Goal: Task Accomplishment & Management: Manage account settings

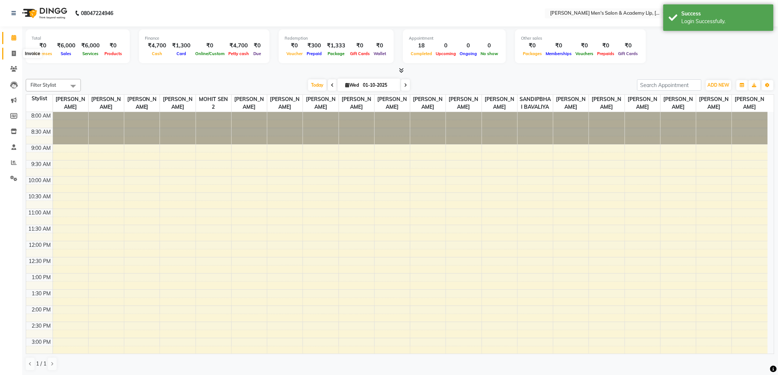
click at [10, 54] on span at bounding box center [13, 54] width 13 height 8
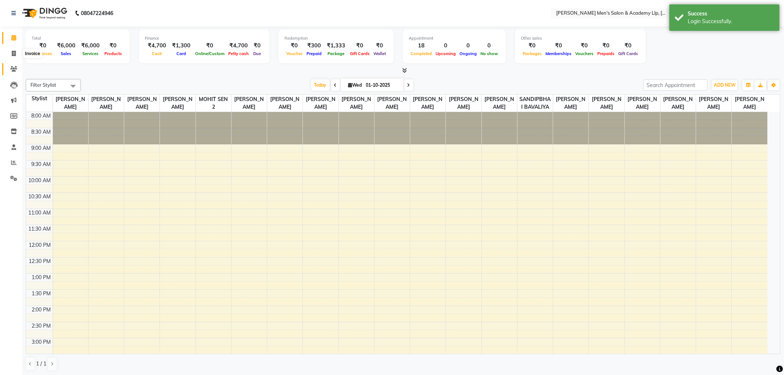
select select "8248"
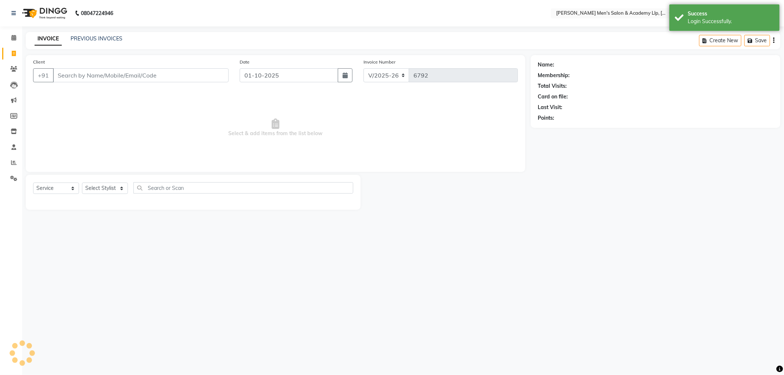
click at [103, 76] on input "Client" at bounding box center [141, 75] width 176 height 14
select select "membership"
type input "7069725050"
click at [558, 127] on icon "button" at bounding box center [558, 128] width 5 height 5
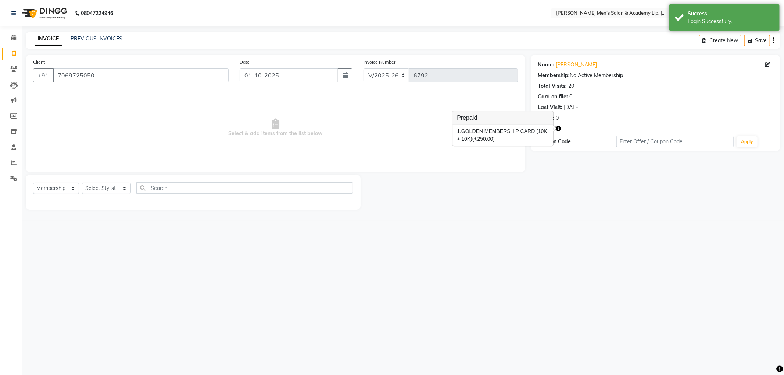
click at [339, 129] on span "Select & add items from the list below" at bounding box center [275, 128] width 485 height 74
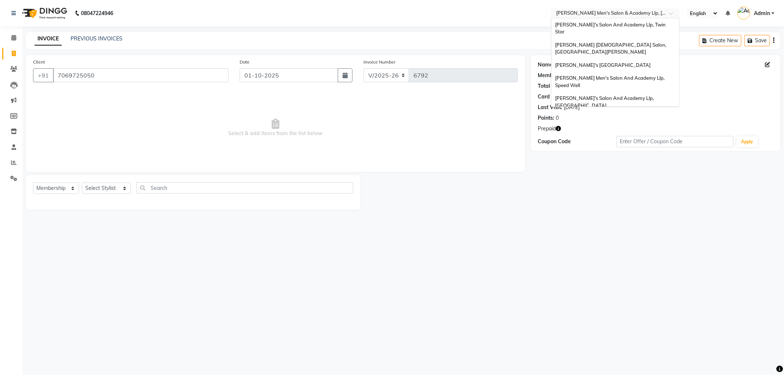
click at [658, 11] on input "text" at bounding box center [608, 13] width 107 height 7
click at [631, 23] on span "[PERSON_NAME]'s Salon And Academy Llp, Twin Star" at bounding box center [611, 28] width 112 height 13
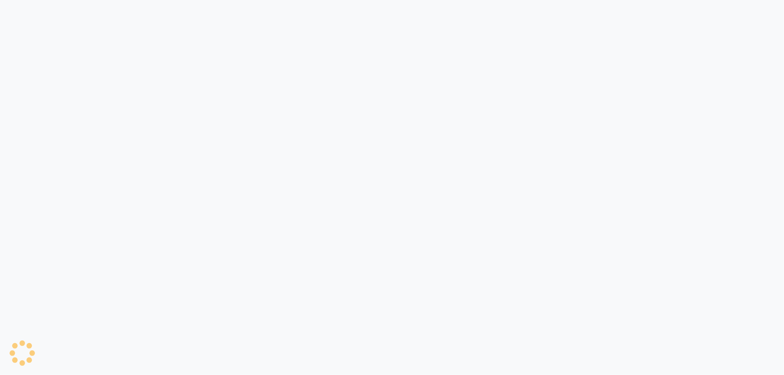
select select "service"
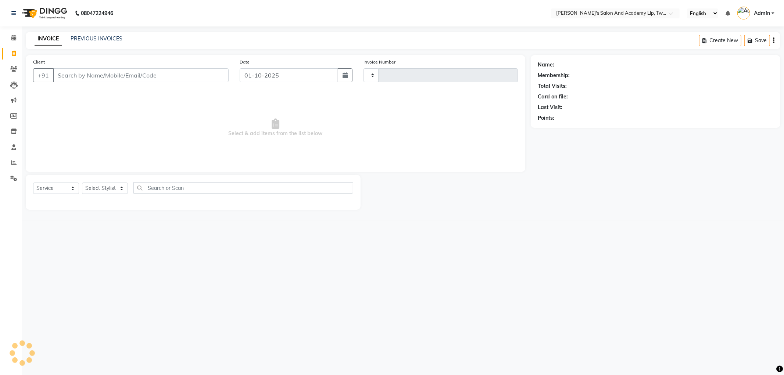
type input "11526"
select select "6985"
click at [103, 72] on input "Client" at bounding box center [141, 75] width 176 height 14
select select "membership"
type input "7069725050"
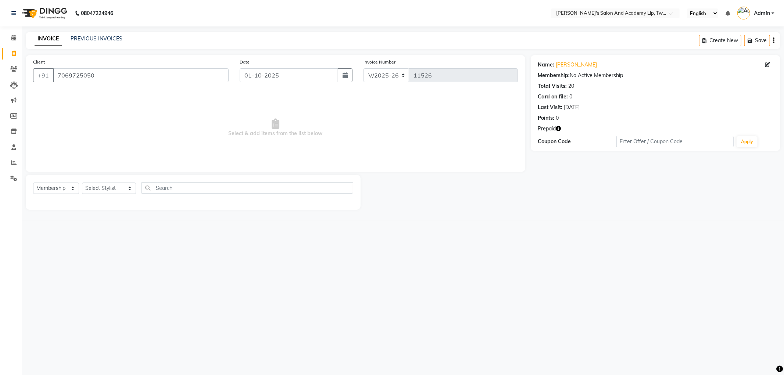
click at [560, 127] on icon "button" at bounding box center [558, 128] width 5 height 5
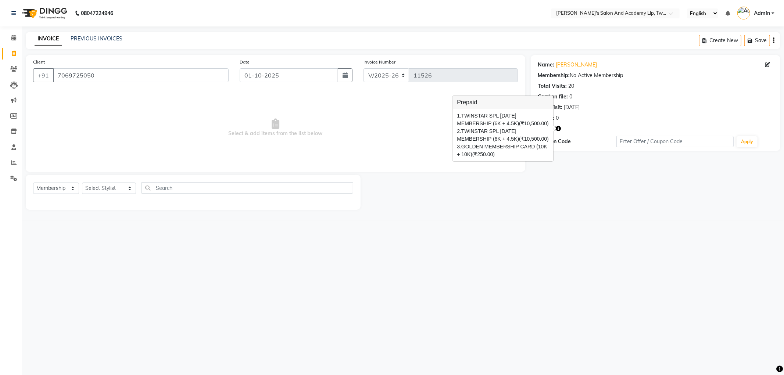
click at [365, 135] on span "Select & add items from the list below" at bounding box center [275, 128] width 485 height 74
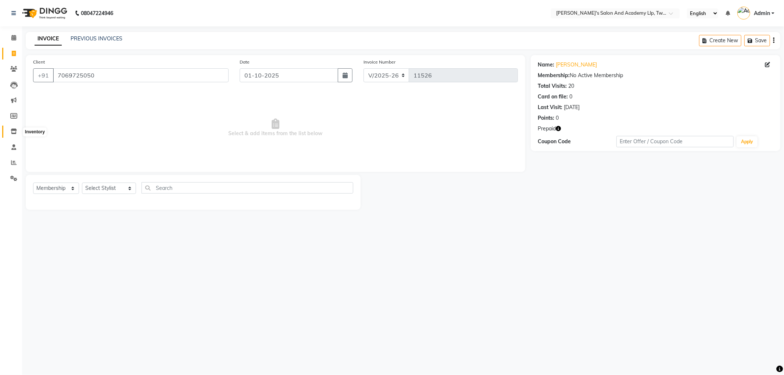
click at [7, 128] on span at bounding box center [13, 132] width 13 height 8
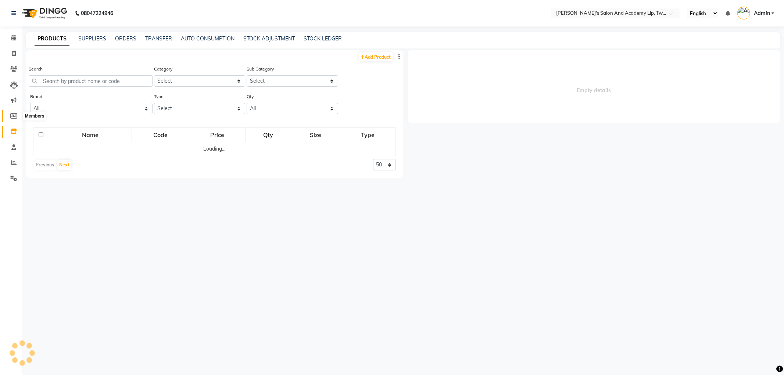
click at [11, 115] on icon at bounding box center [13, 116] width 7 height 6
select select
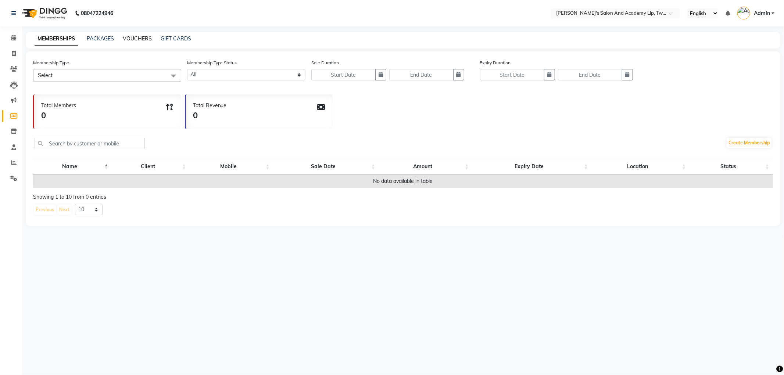
click at [139, 37] on link "VOUCHERS" at bounding box center [137, 38] width 29 height 7
select select
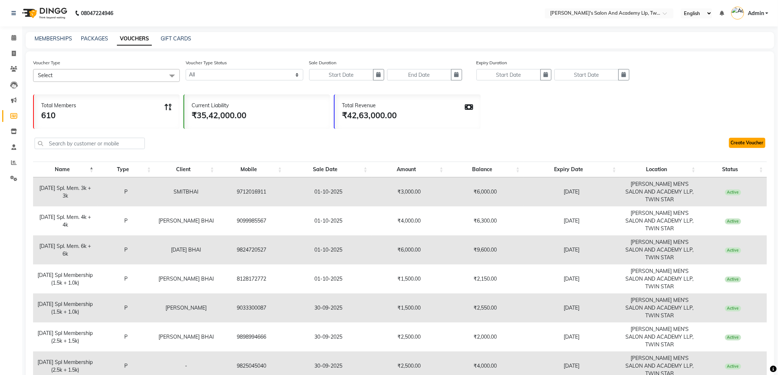
click at [757, 143] on link "Create Voucher" at bounding box center [747, 143] width 36 height 10
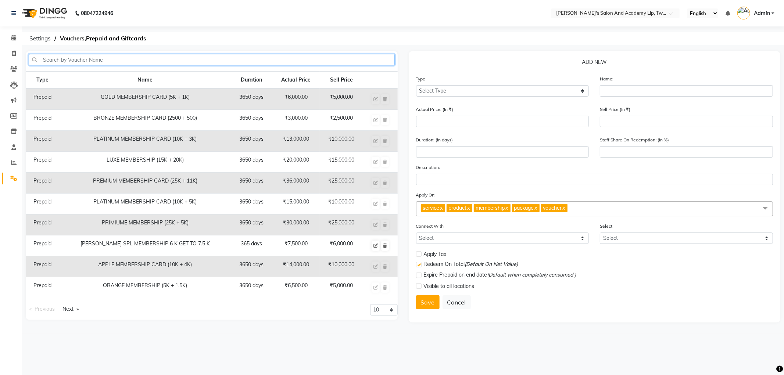
click at [131, 58] on input "text" at bounding box center [212, 59] width 366 height 11
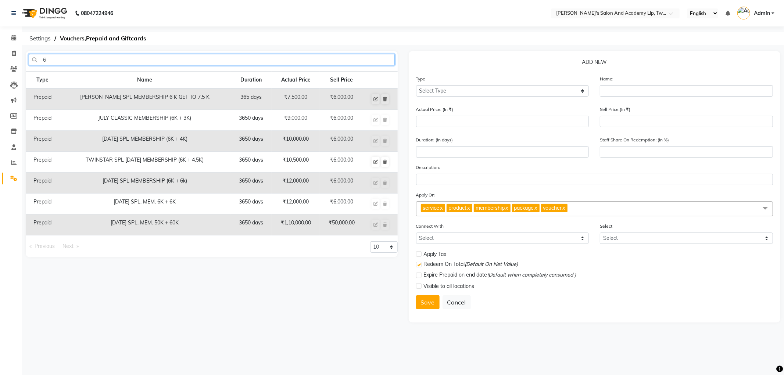
type input "6"
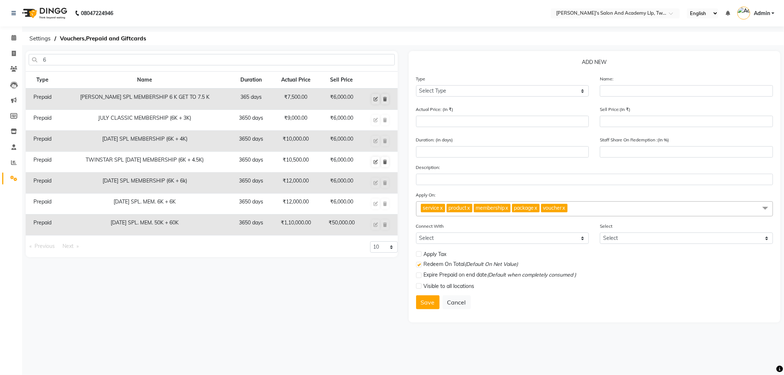
click at [300, 154] on td "₹10,500.00" at bounding box center [296, 162] width 49 height 21
click at [377, 163] on icon at bounding box center [376, 162] width 4 height 4
select select "P"
type input "TWINSTAR SPL NAVRATRI MEMBERSHIP (6K + 4.5K)"
type input "10500"
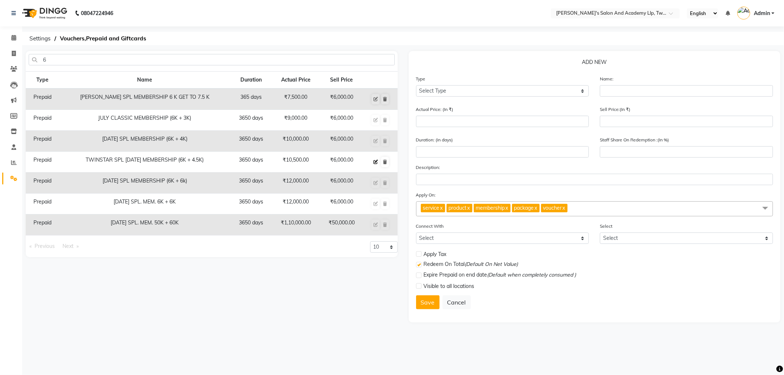
type input "6000"
type input "3650"
type input "57"
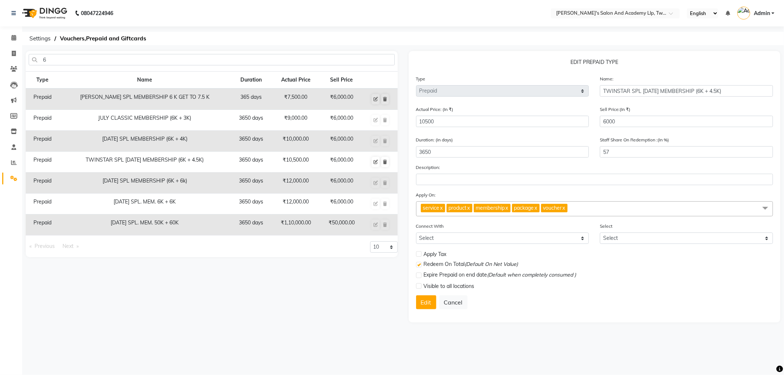
click at [418, 287] on label at bounding box center [419, 287] width 6 height 6
click at [418, 287] on input "checkbox" at bounding box center [418, 286] width 5 height 5
checkbox input "true"
click at [424, 305] on button "Edit" at bounding box center [426, 303] width 20 height 14
select select
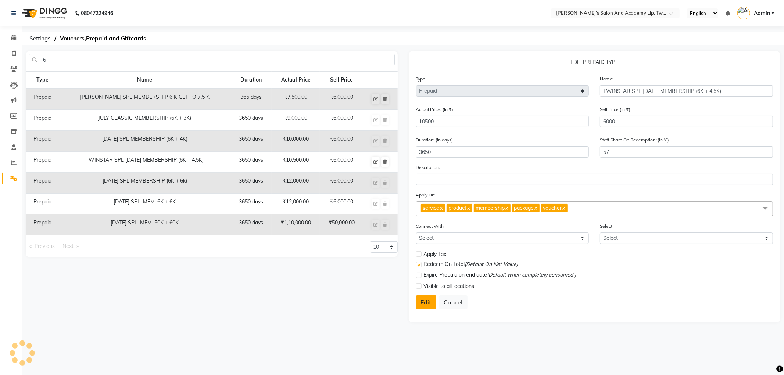
select select
checkbox input "false"
checkbox input "true"
checkbox input "false"
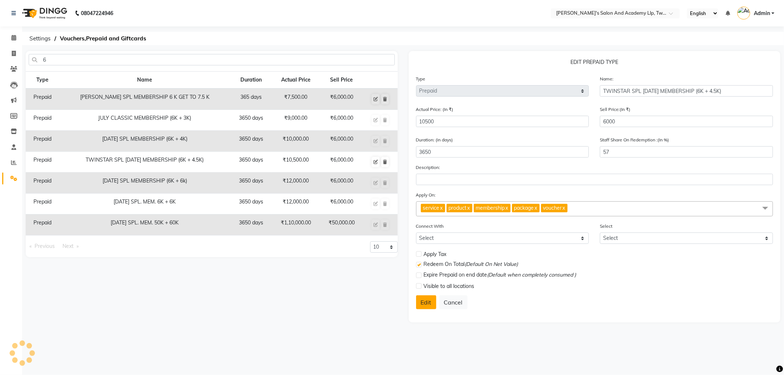
checkbox input "false"
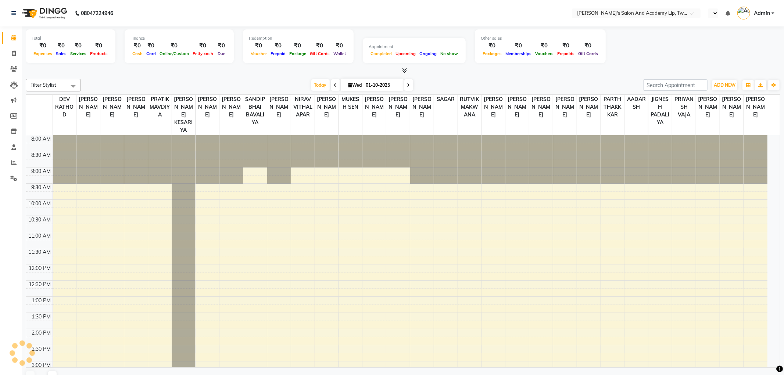
select select "en"
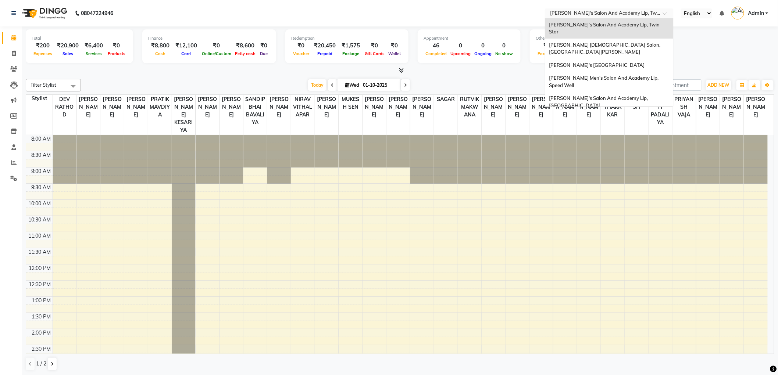
click at [626, 13] on input "text" at bounding box center [602, 13] width 107 height 7
click at [767, 13] on link "Admin" at bounding box center [749, 13] width 37 height 12
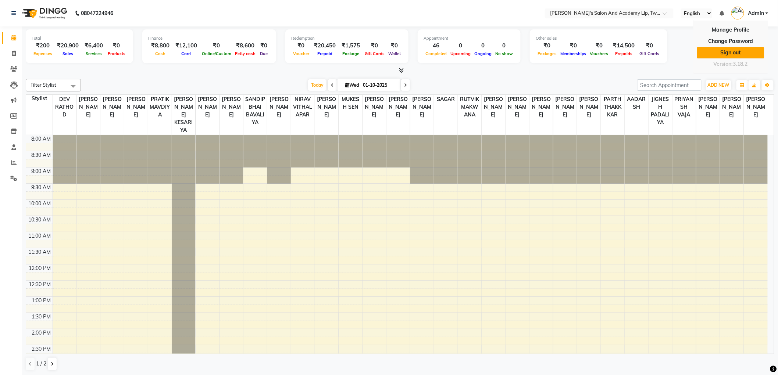
click at [729, 53] on link "Sign out" at bounding box center [730, 52] width 67 height 11
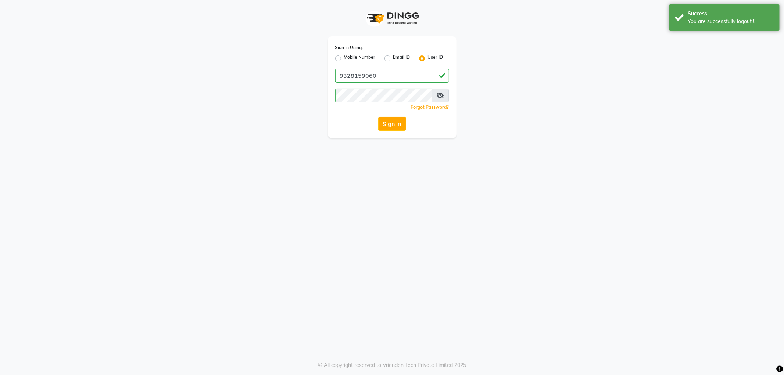
click at [344, 56] on label "Mobile Number" at bounding box center [360, 58] width 32 height 9
click at [344, 56] on input "Mobile Number" at bounding box center [346, 56] width 5 height 5
radio input "true"
radio input "false"
click at [374, 74] on input "Username" at bounding box center [404, 76] width 89 height 14
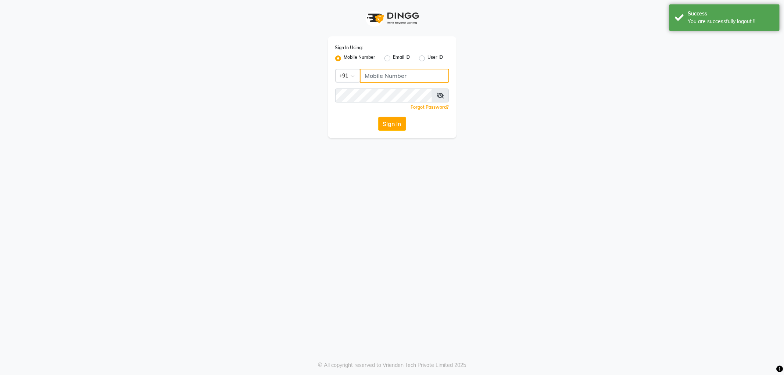
type input "9328159060"
click at [384, 126] on button "Sign In" at bounding box center [392, 124] width 28 height 14
